Goal: Use online tool/utility: Use online tool/utility

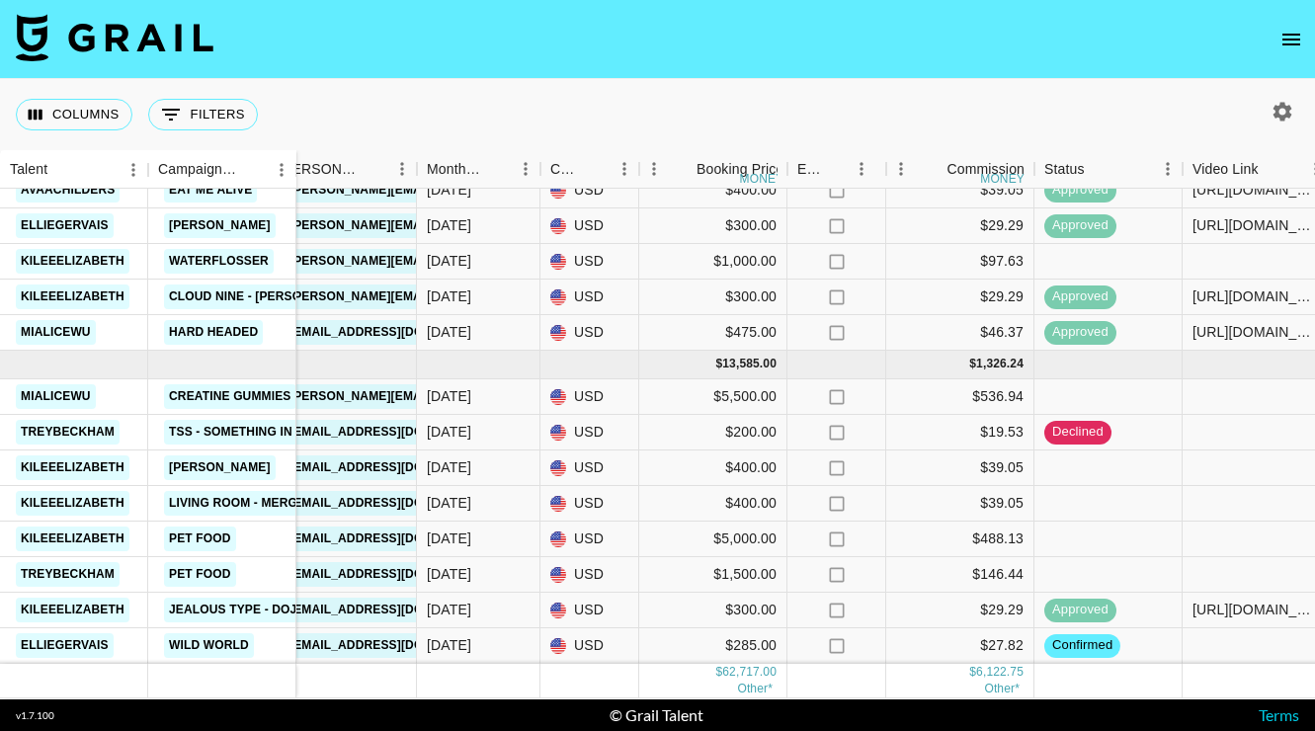
scroll to position [1531, 685]
click at [727, 505] on div "$400.00" at bounding box center [713, 504] width 148 height 36
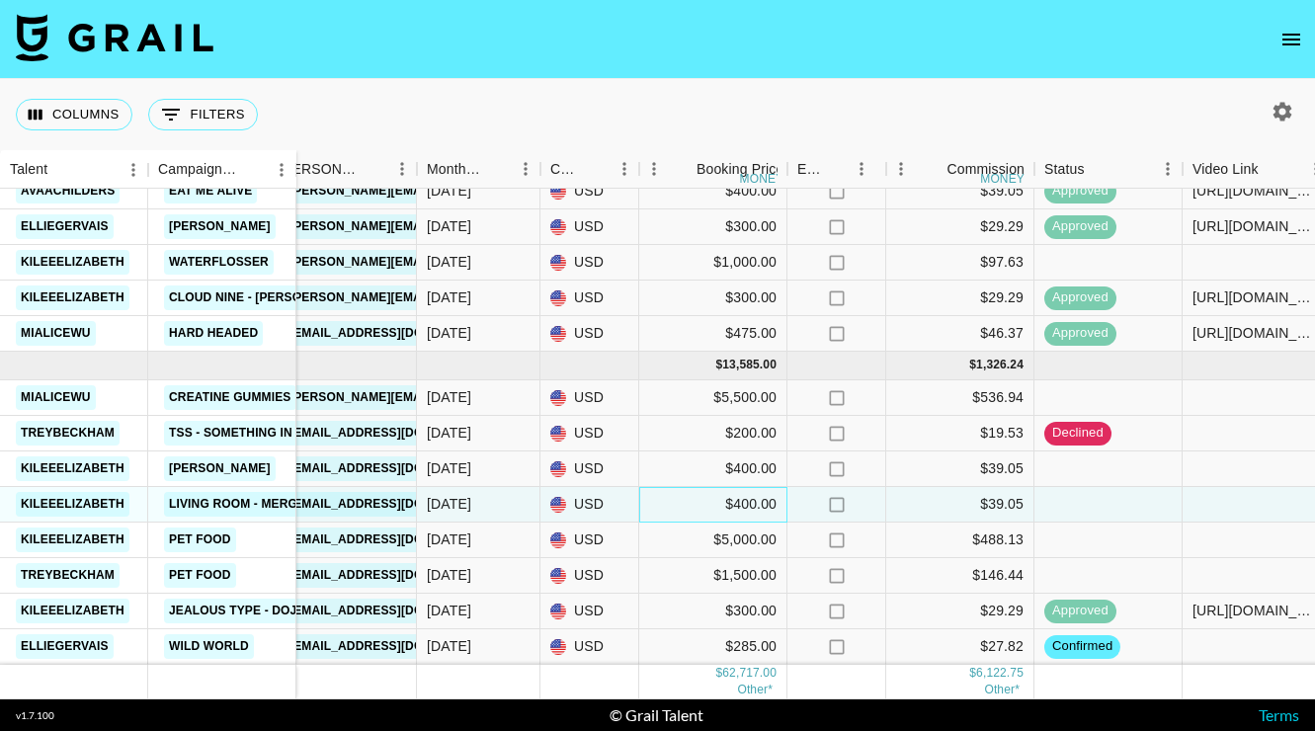
scroll to position [1530, 685]
click at [741, 509] on div "$400.00" at bounding box center [713, 505] width 148 height 36
click at [741, 501] on div "$400.00" at bounding box center [713, 505] width 148 height 36
type input "4"
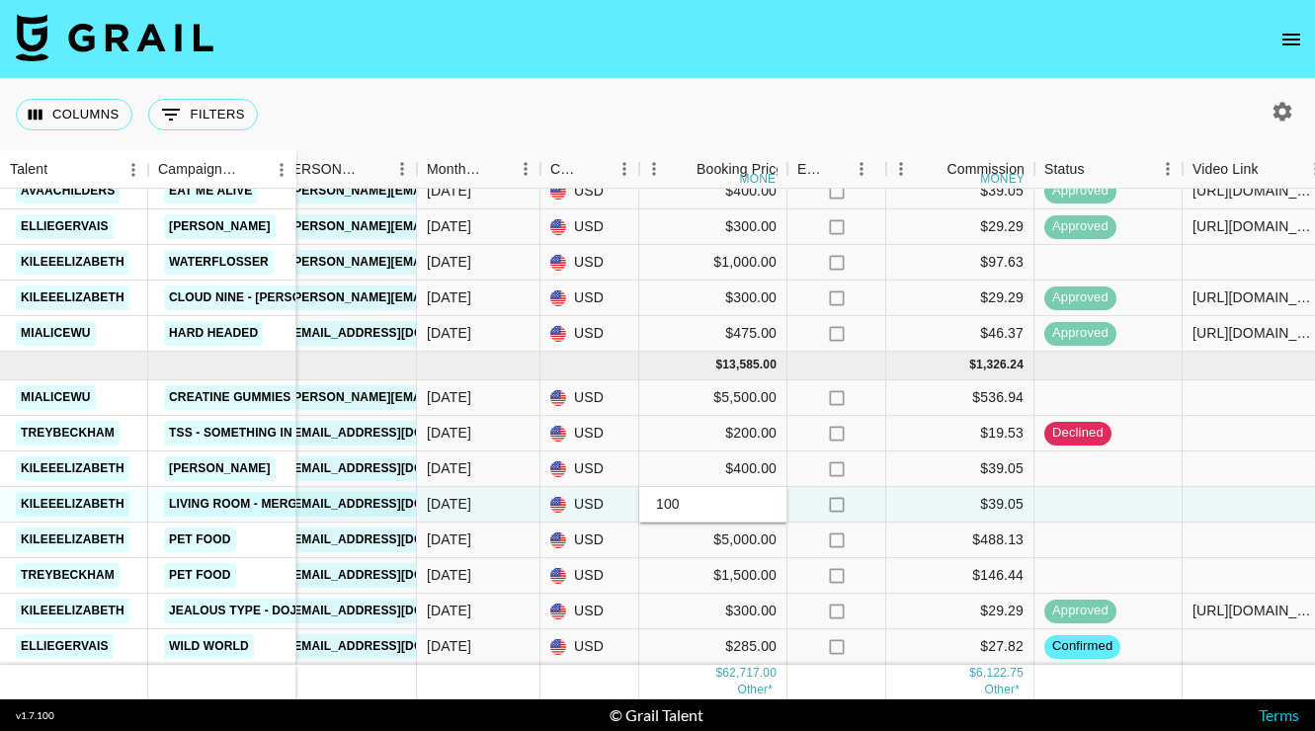
type input "100"
click at [957, 504] on div "$39.05" at bounding box center [961, 505] width 148 height 36
click at [736, 468] on div "$400.00" at bounding box center [713, 470] width 148 height 36
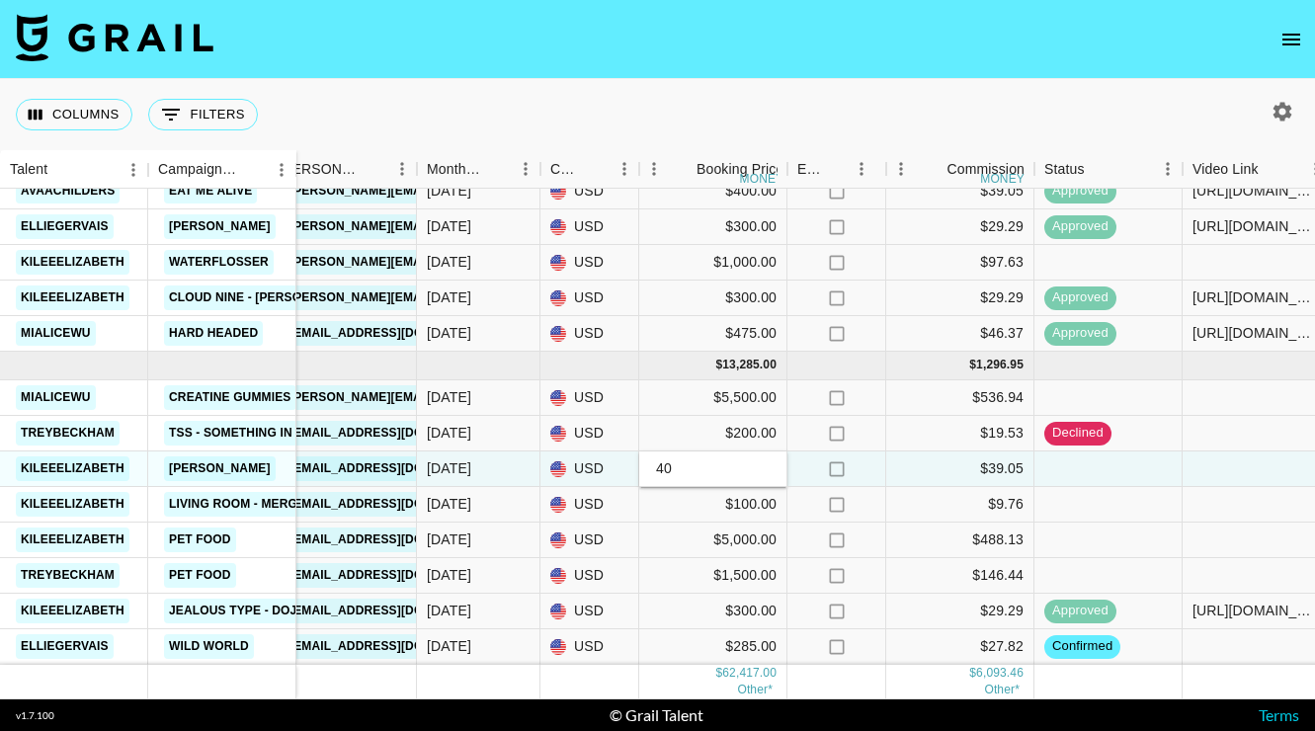
type input "4"
type input "500"
click at [930, 476] on div "$39.05" at bounding box center [961, 470] width 148 height 36
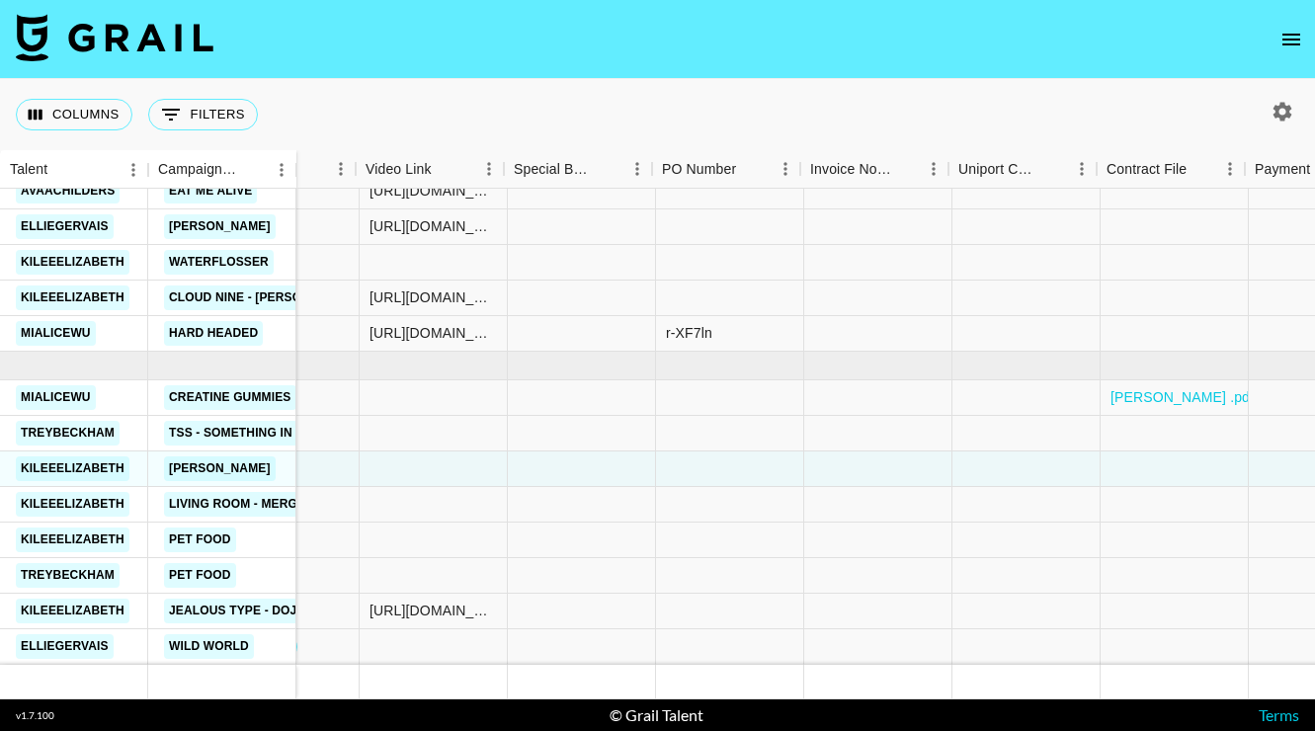
scroll to position [1530, 1524]
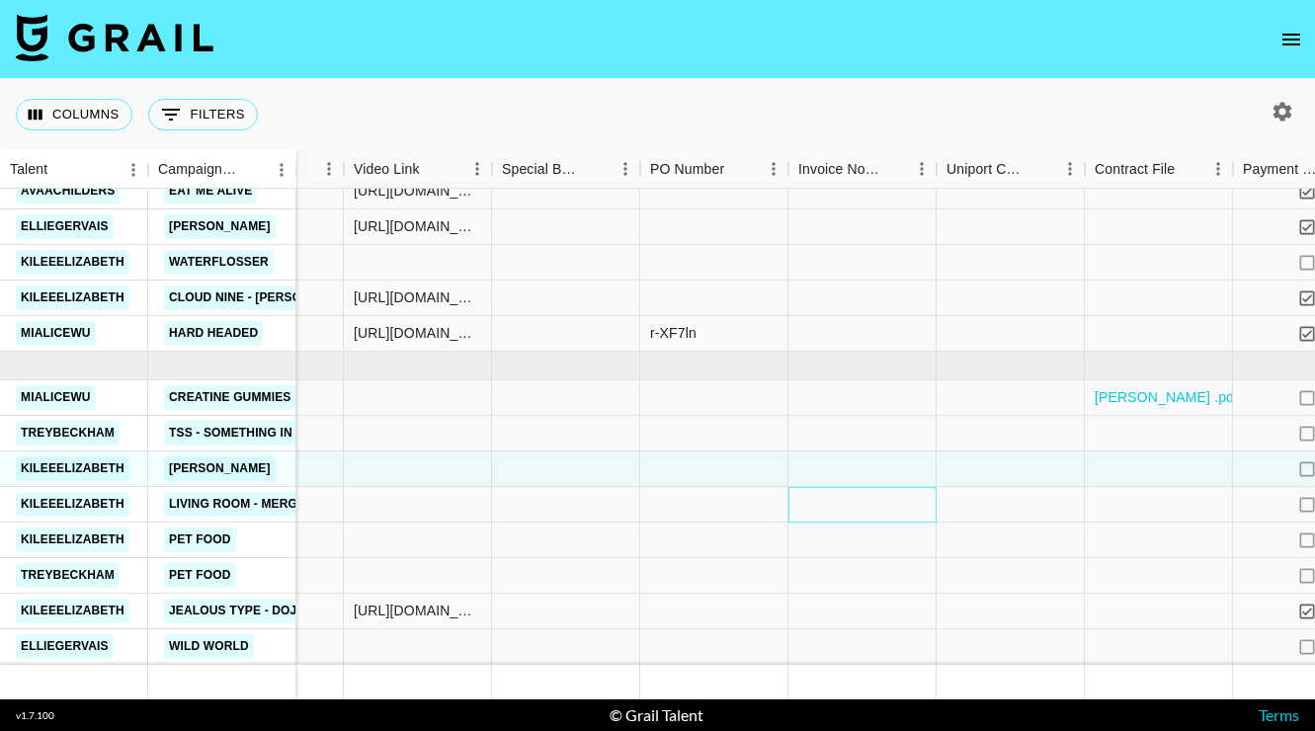
click at [818, 509] on div at bounding box center [863, 505] width 148 height 36
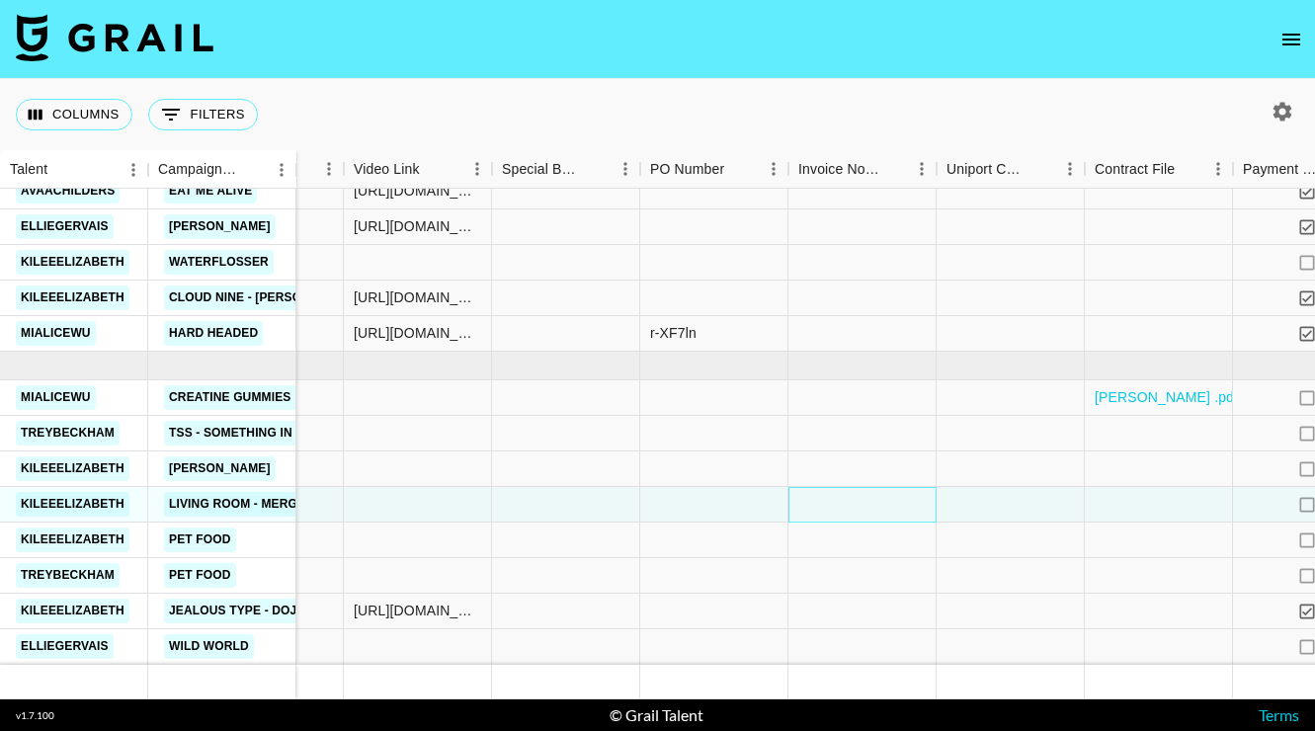
click at [818, 509] on div at bounding box center [863, 505] width 148 height 36
click at [810, 463] on textarea at bounding box center [899, 445] width 202 height 91
type textarea "for draft"
click at [1008, 511] on div at bounding box center [1011, 505] width 148 height 36
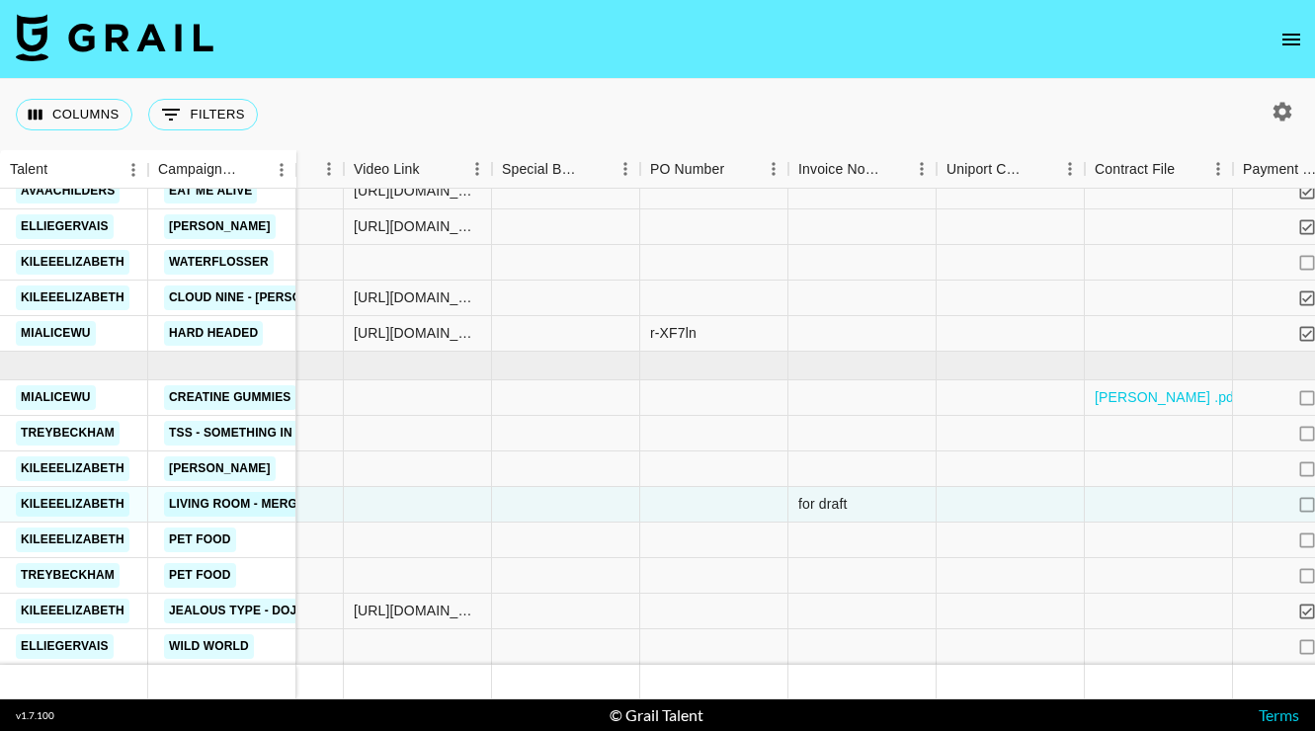
click at [911, 47] on nav at bounding box center [657, 39] width 1315 height 79
click at [1035, 27] on nav at bounding box center [657, 39] width 1315 height 79
